Goal: Task Accomplishment & Management: Manage account settings

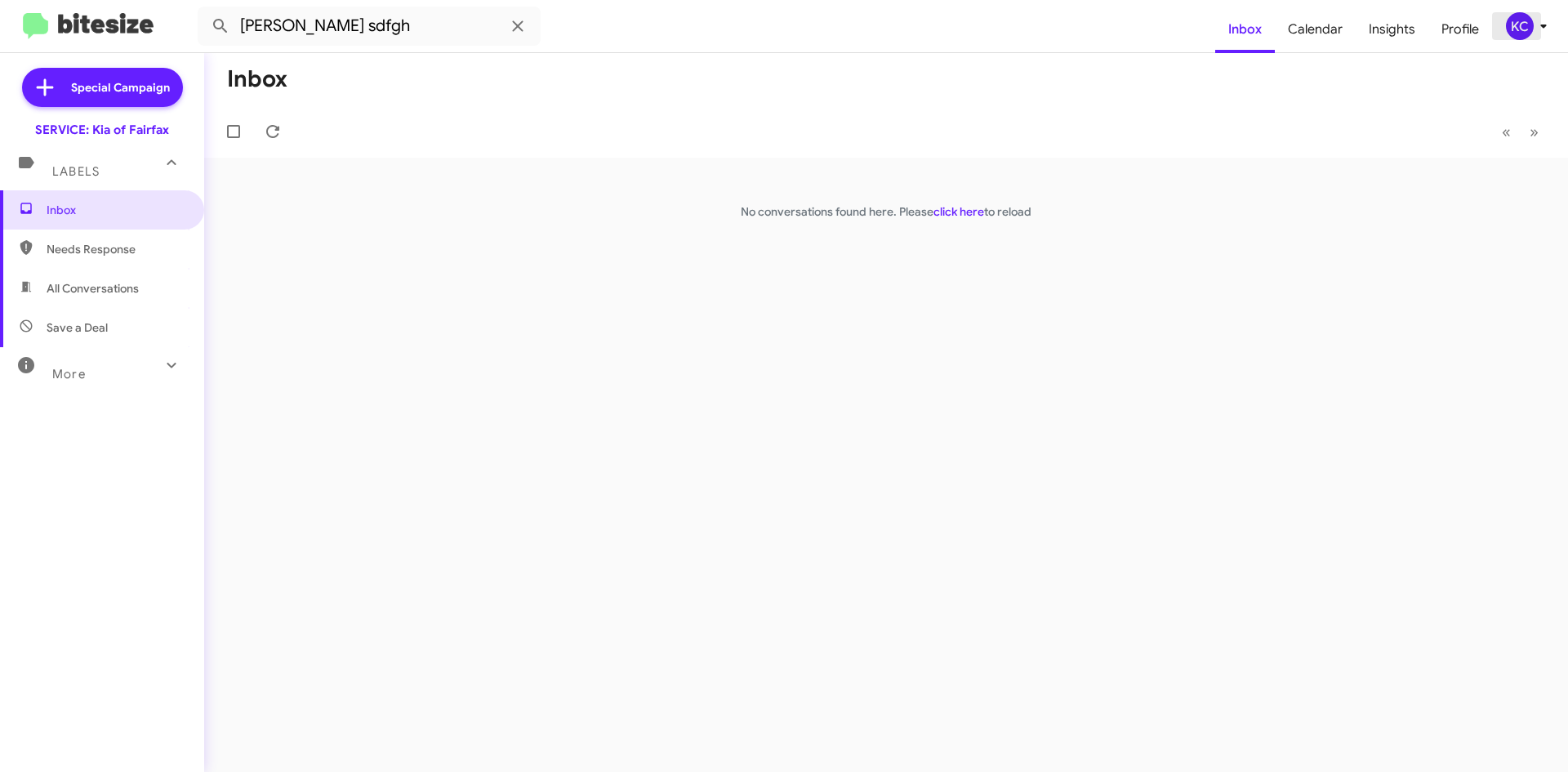
click at [1509, 31] on div "KC" at bounding box center [1520, 26] width 28 height 28
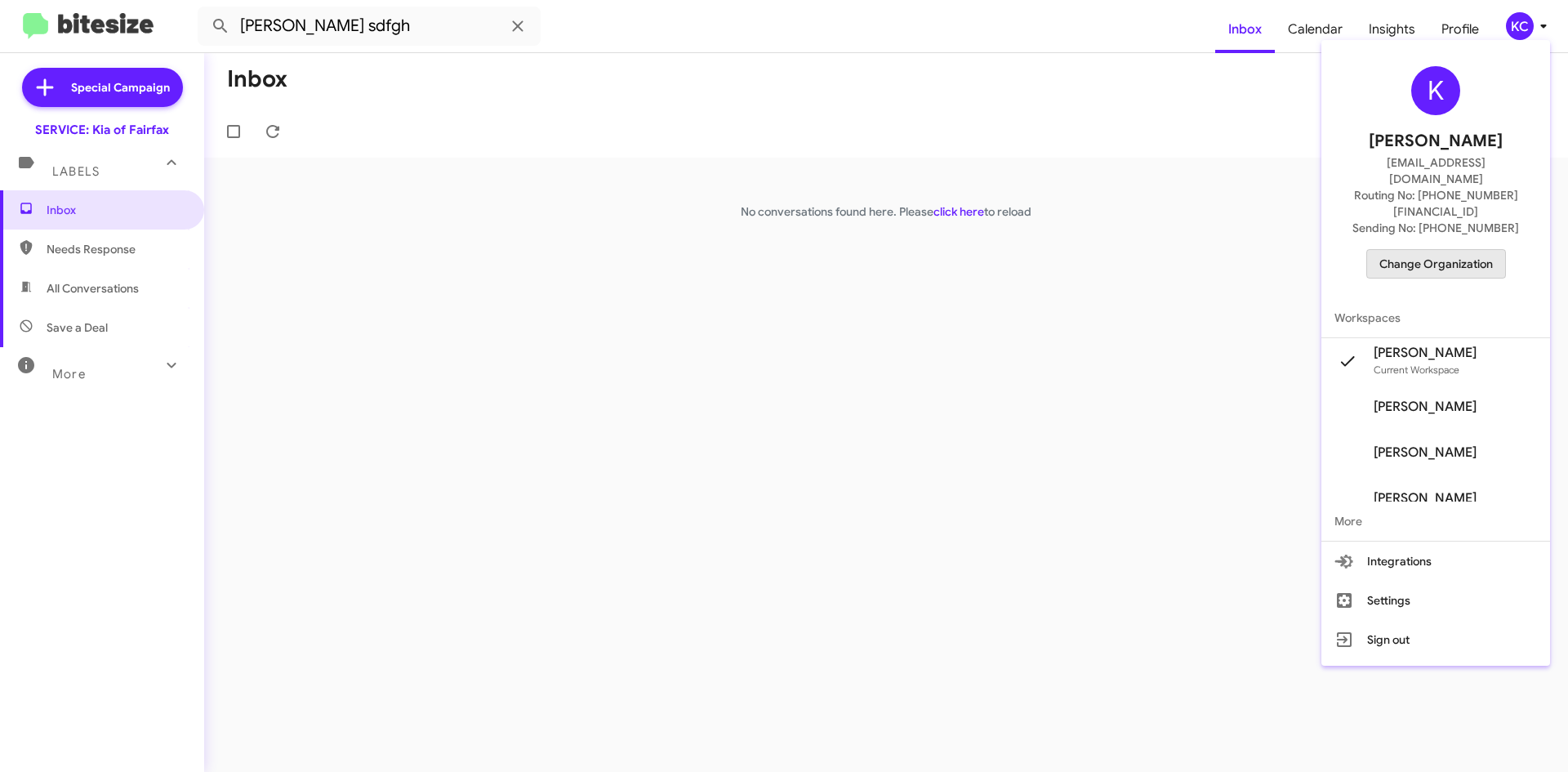
click at [1487, 249] on span "Change Organization" at bounding box center [1436, 263] width 114 height 28
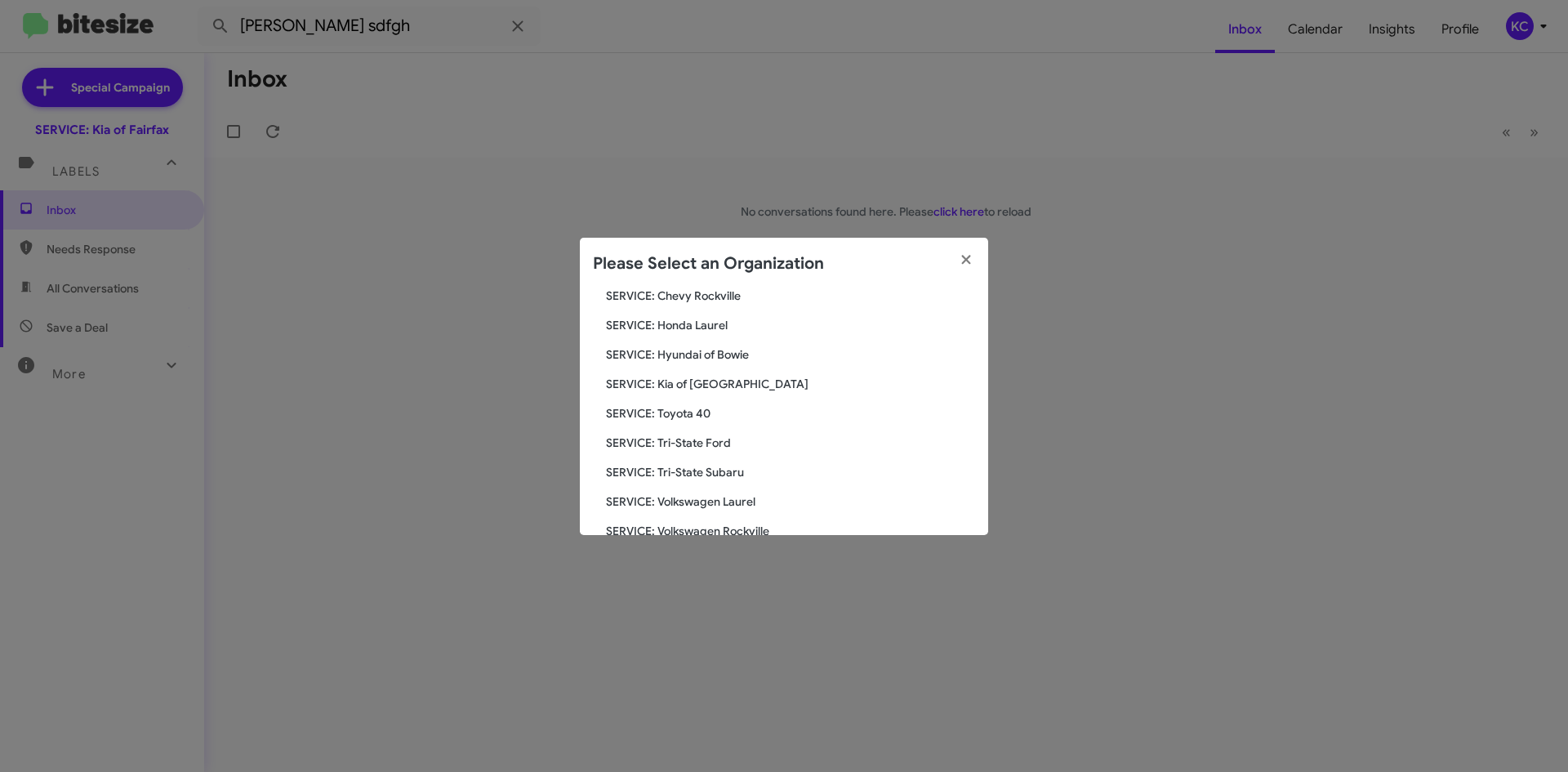
scroll to position [245, 0]
click at [687, 405] on span "SERVICE: Toyota 40" at bounding box center [791, 410] width 369 height 17
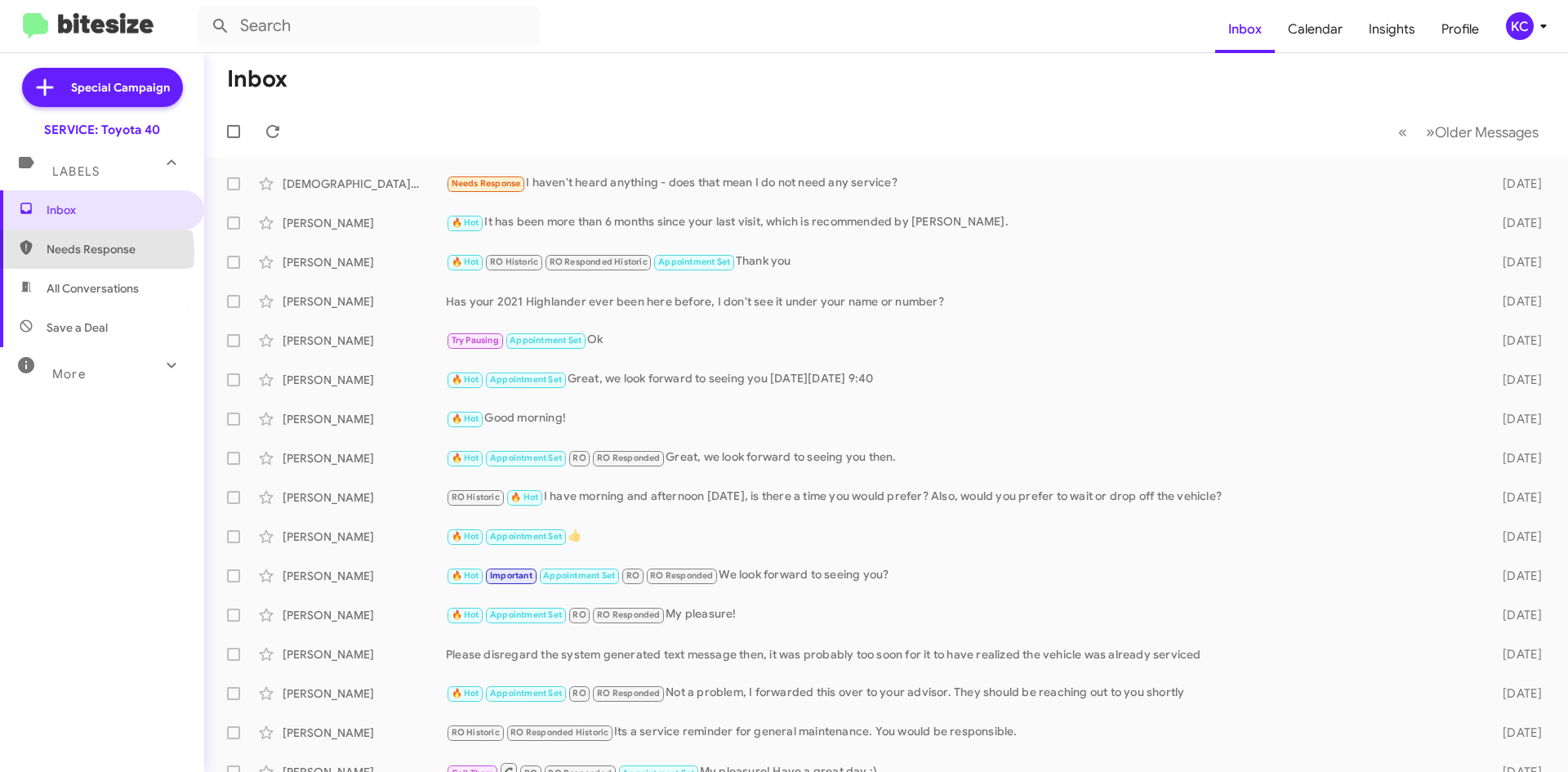
click at [71, 253] on span "Needs Response" at bounding box center [115, 248] width 139 height 17
type input "in:needs-response"
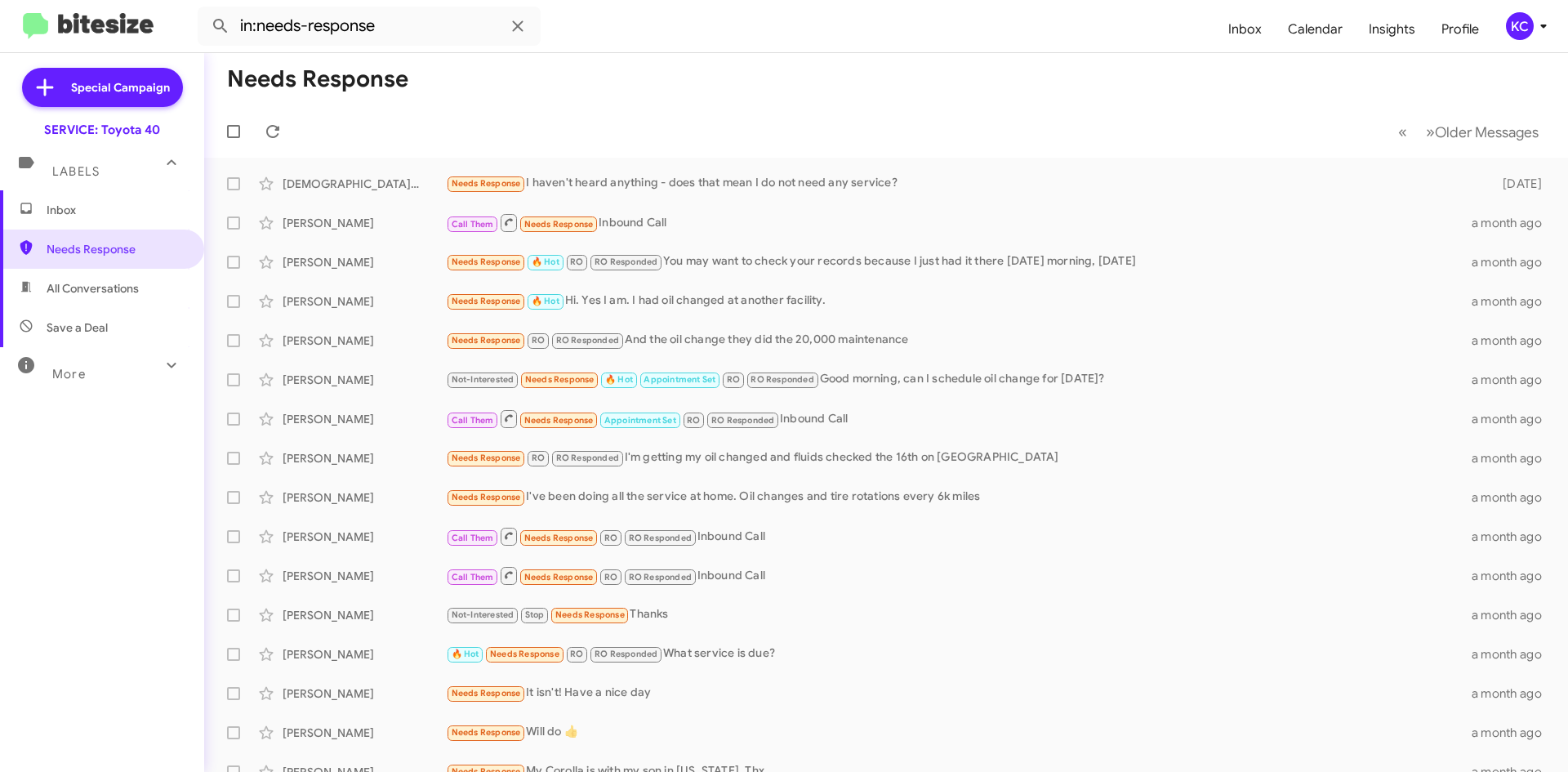
click at [1527, 27] on div "KC" at bounding box center [1520, 26] width 28 height 28
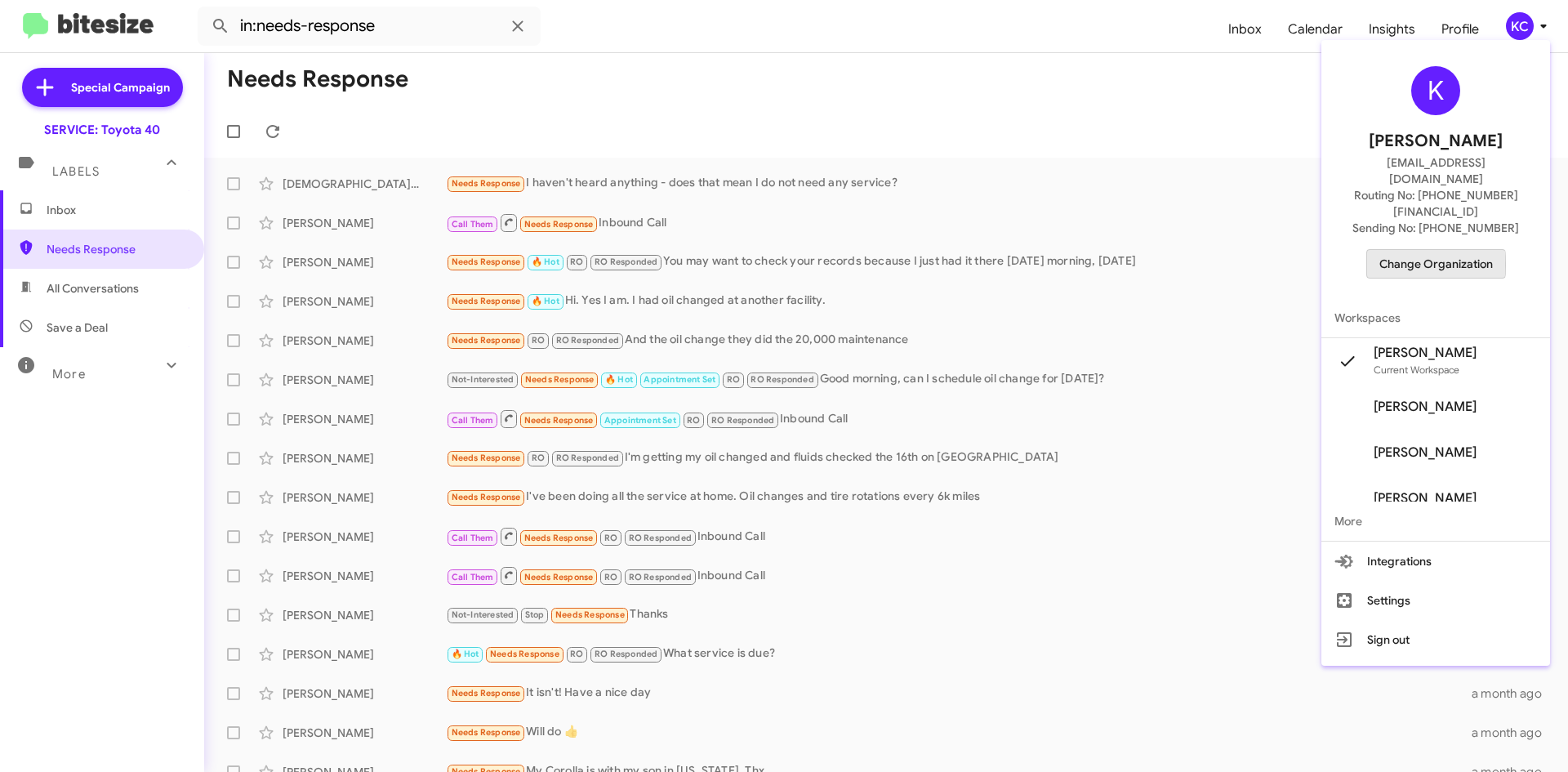
click at [1417, 249] on span "Change Organization" at bounding box center [1436, 263] width 114 height 28
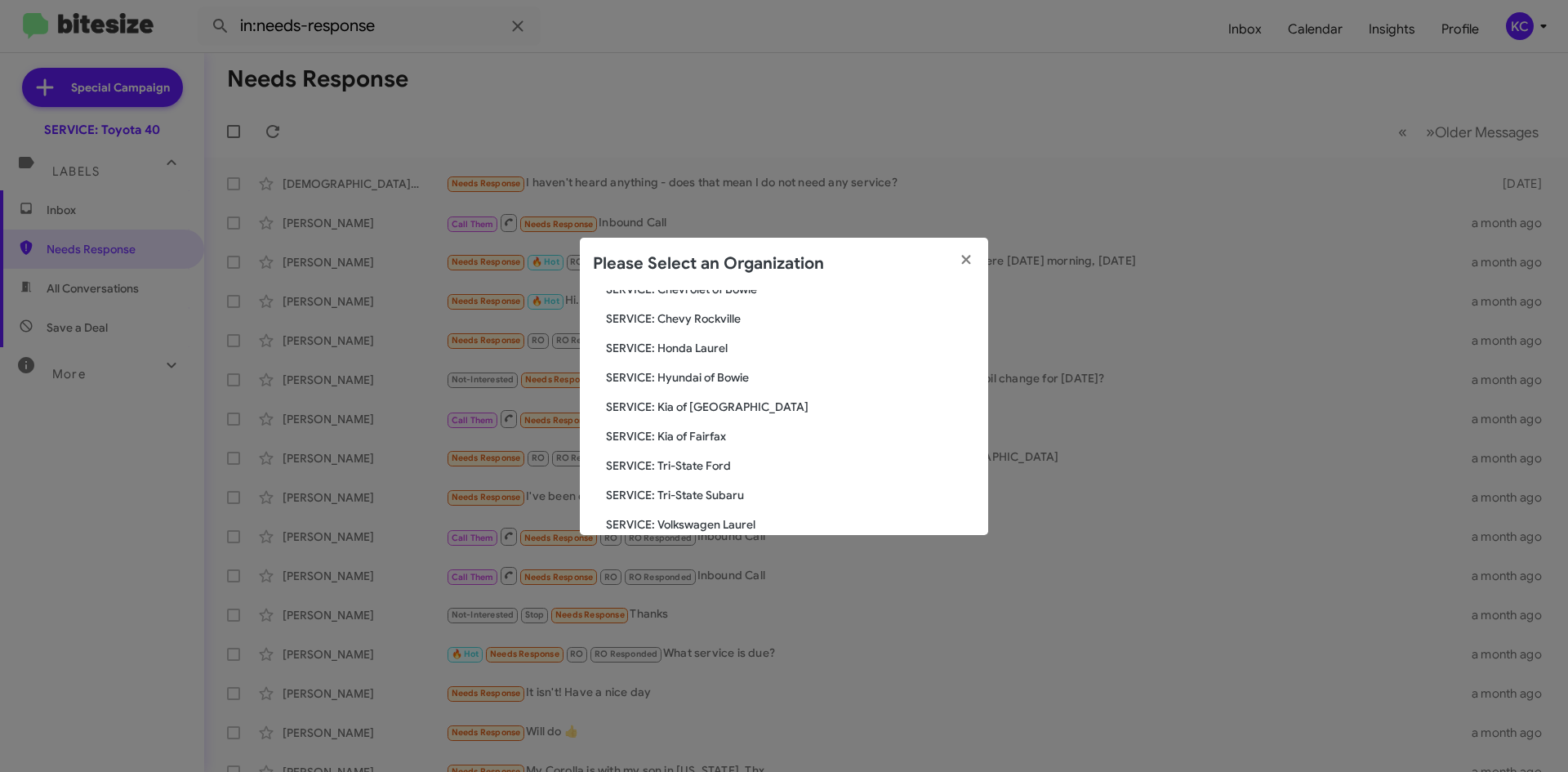
scroll to position [191, 0]
click at [677, 408] on span "SERVICE: Hyundai of Bowie" at bounding box center [791, 406] width 369 height 17
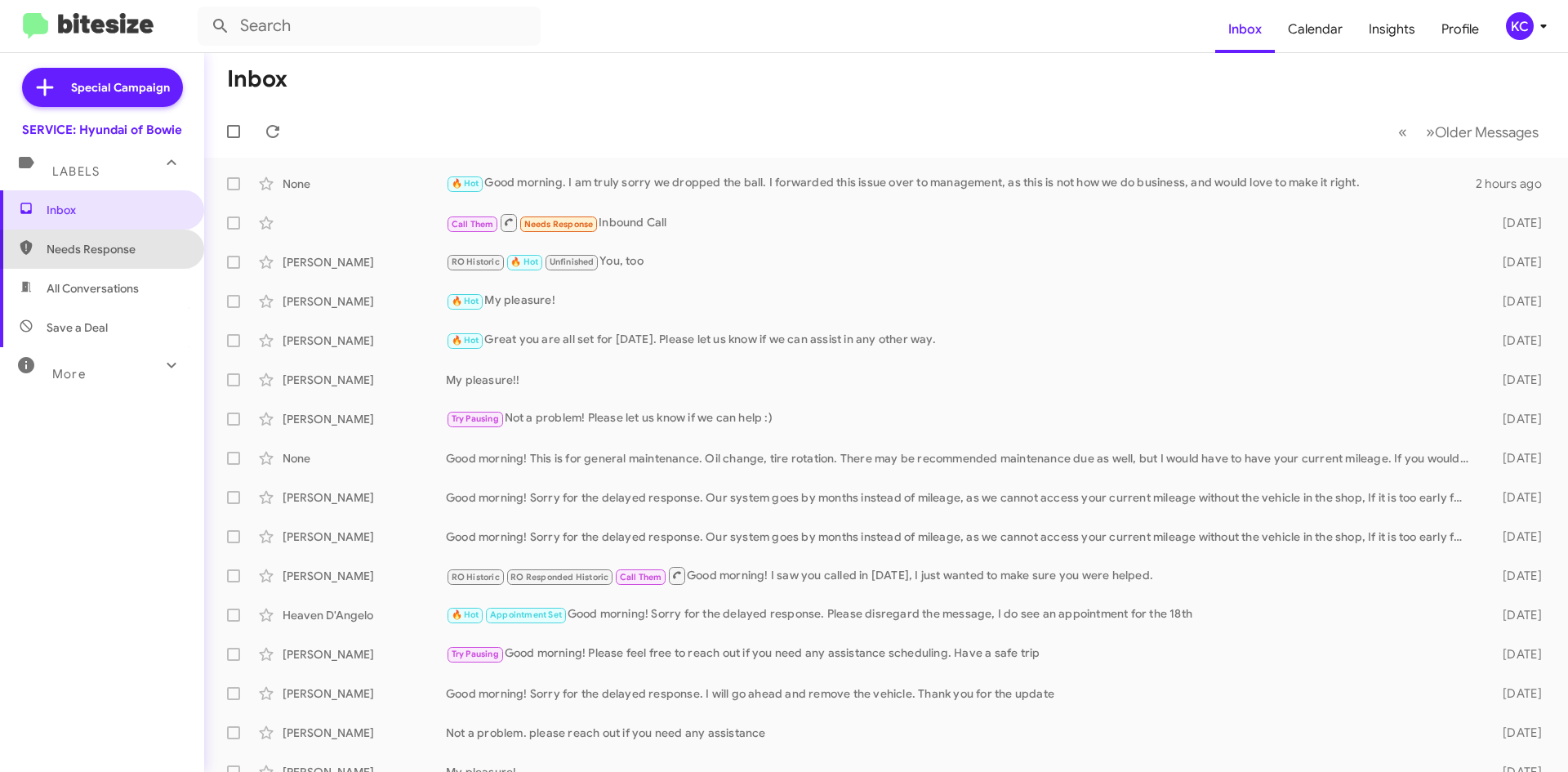
click at [103, 250] on span "Needs Response" at bounding box center [115, 248] width 139 height 17
type input "in:needs-response"
